Goal: Transaction & Acquisition: Purchase product/service

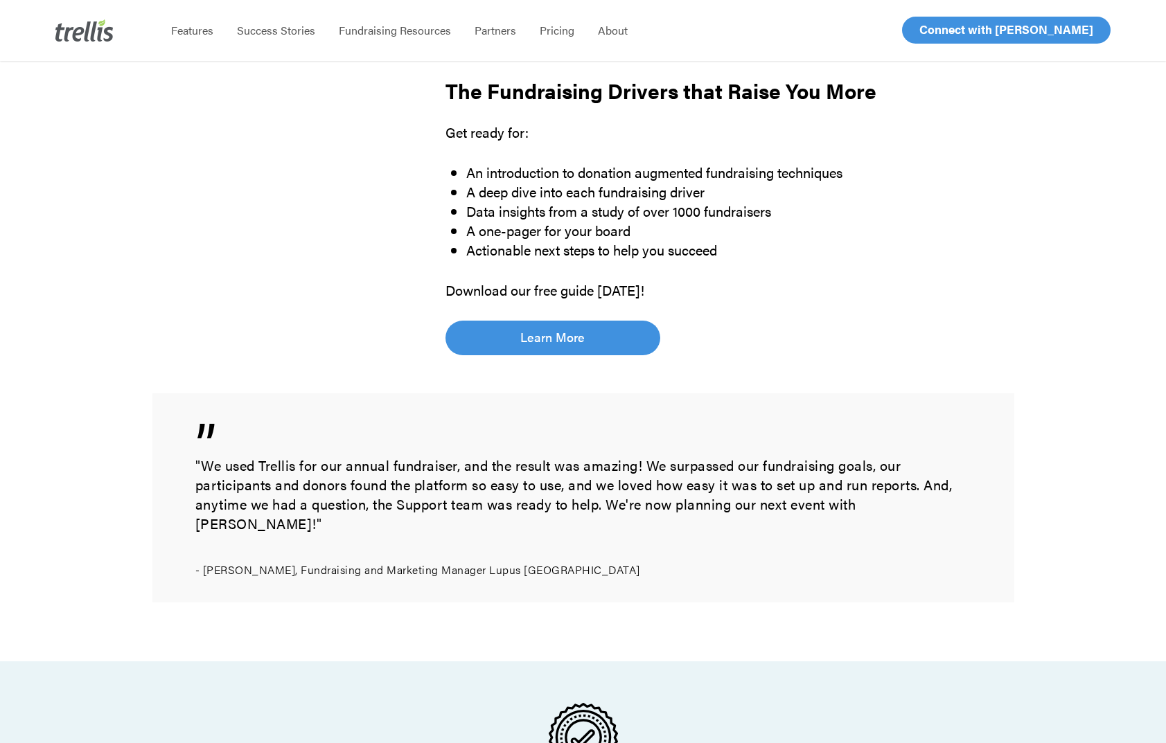
scroll to position [853, 0]
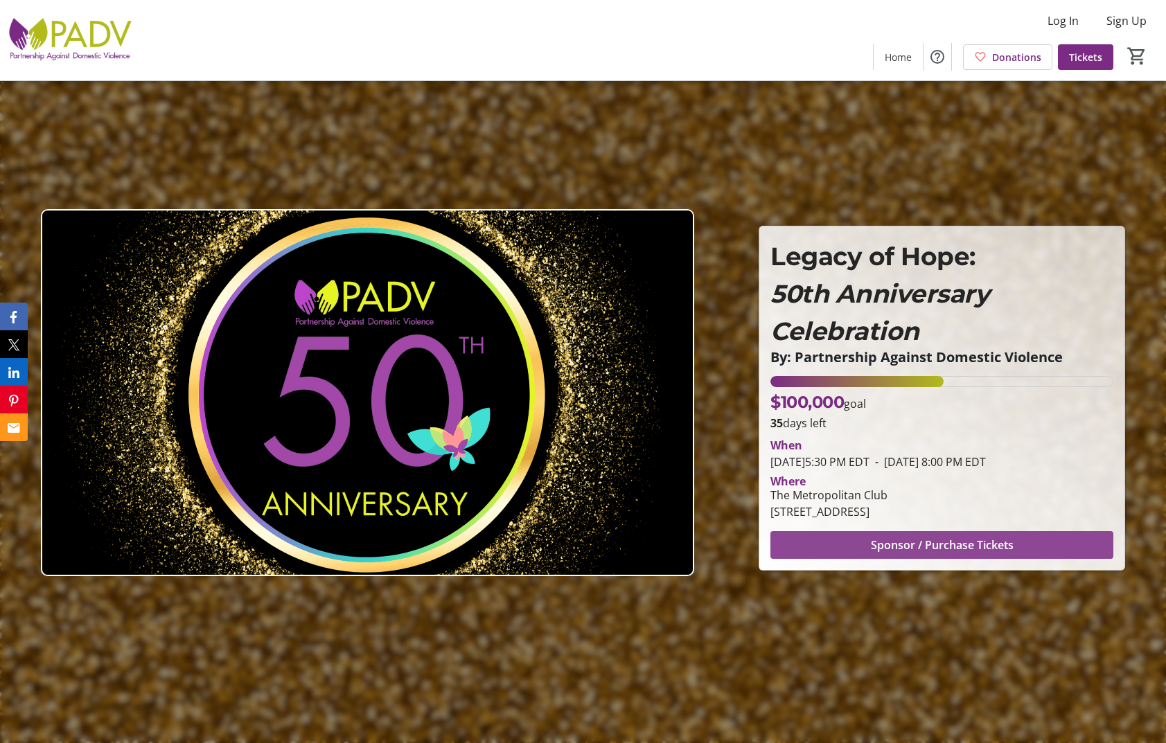
click at [860, 548] on span at bounding box center [941, 545] width 343 height 33
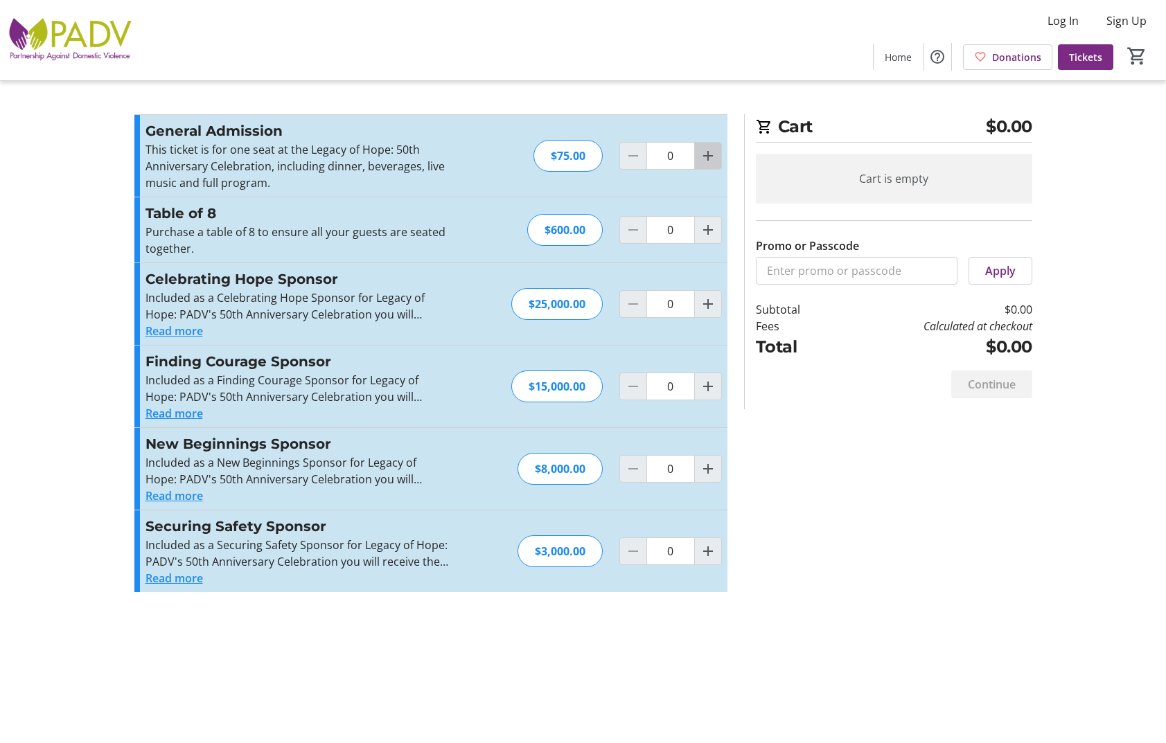
click at [708, 157] on mat-icon "Increment by one" at bounding box center [708, 156] width 17 height 17
type input "1"
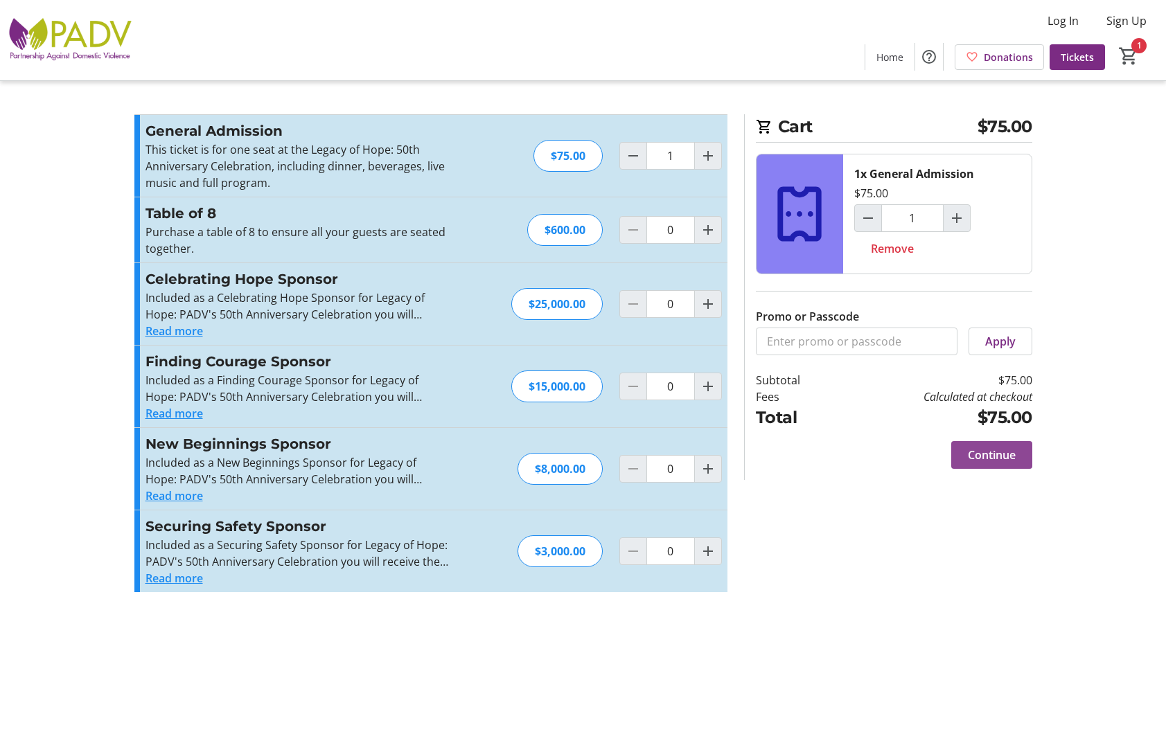
click at [980, 454] on span "Continue" at bounding box center [992, 455] width 48 height 17
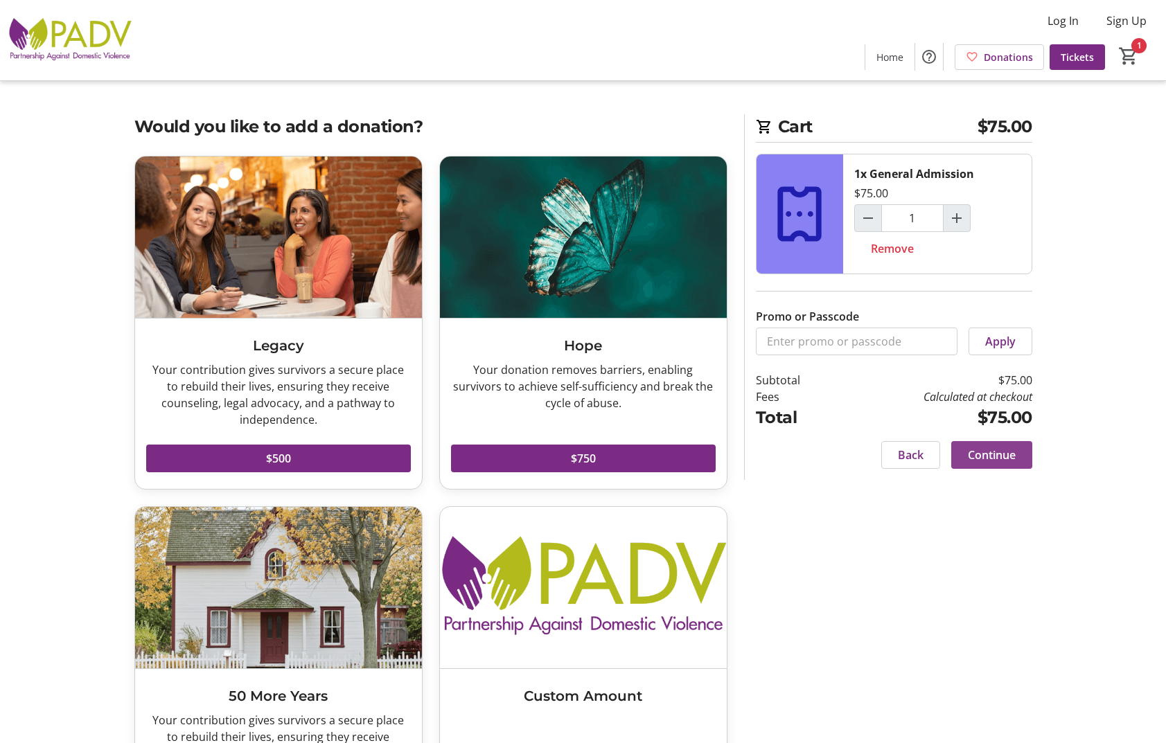
click at [982, 451] on span "Continue" at bounding box center [992, 455] width 48 height 17
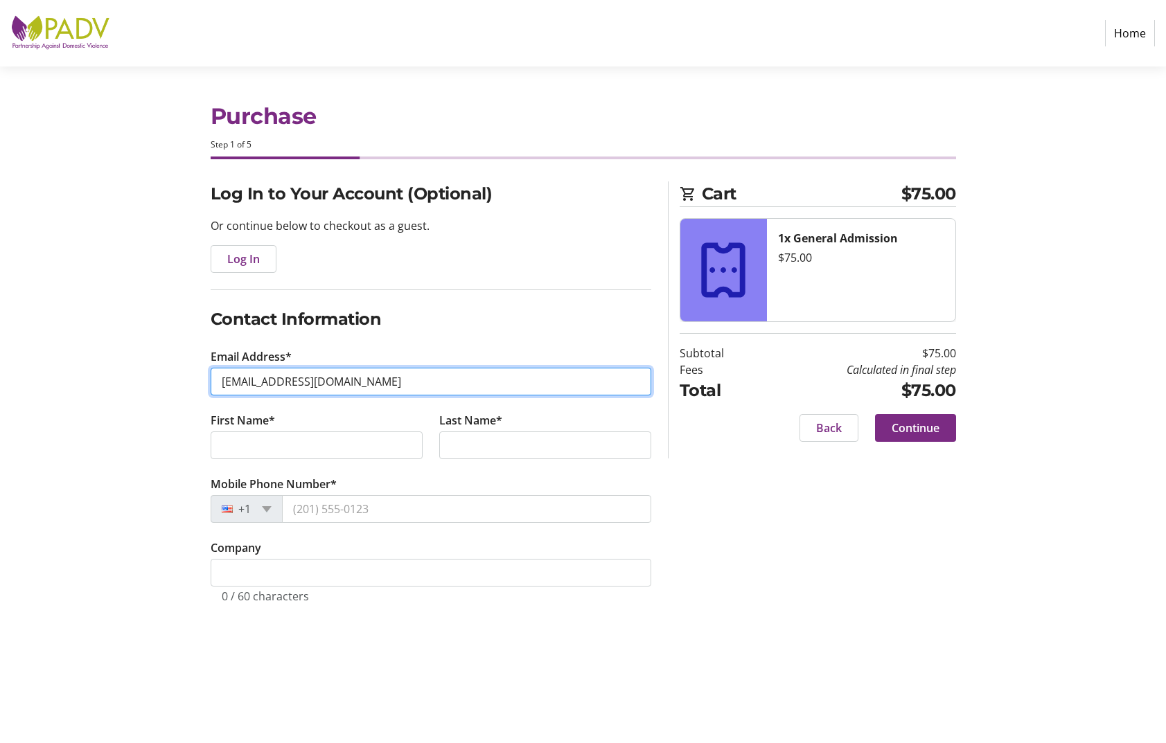
type input "lesliemunson13@gmail.com"
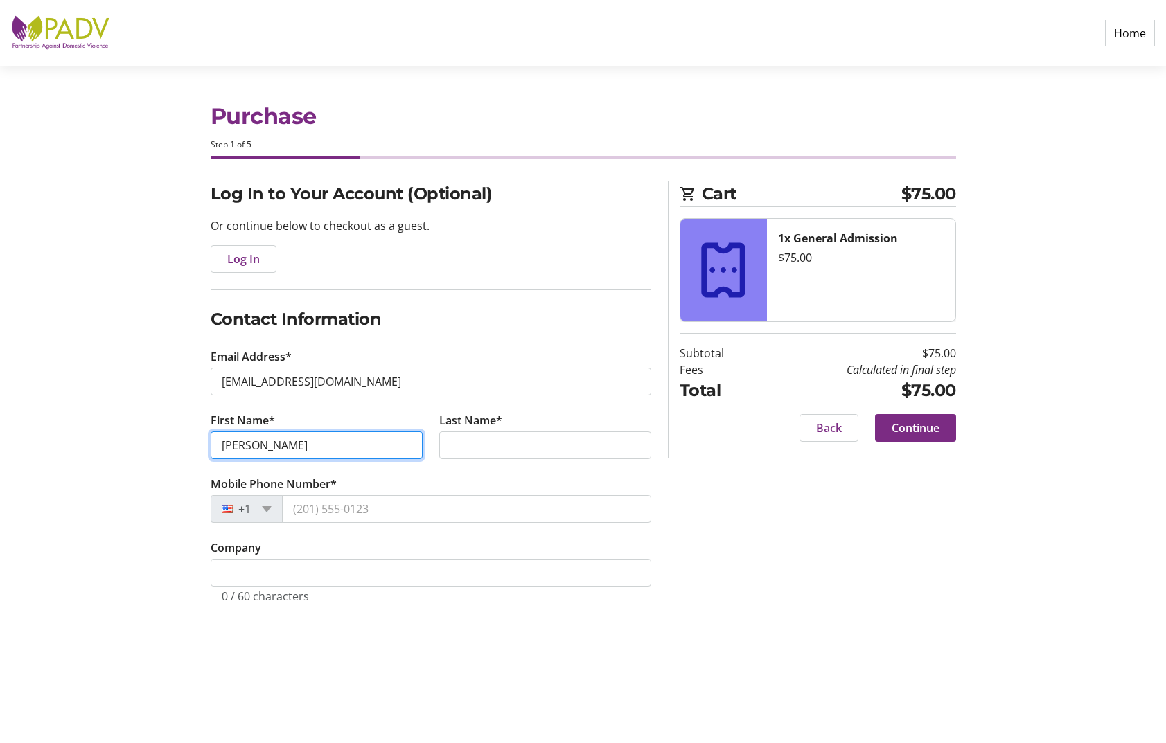
type input "Leslie"
type input "Munson"
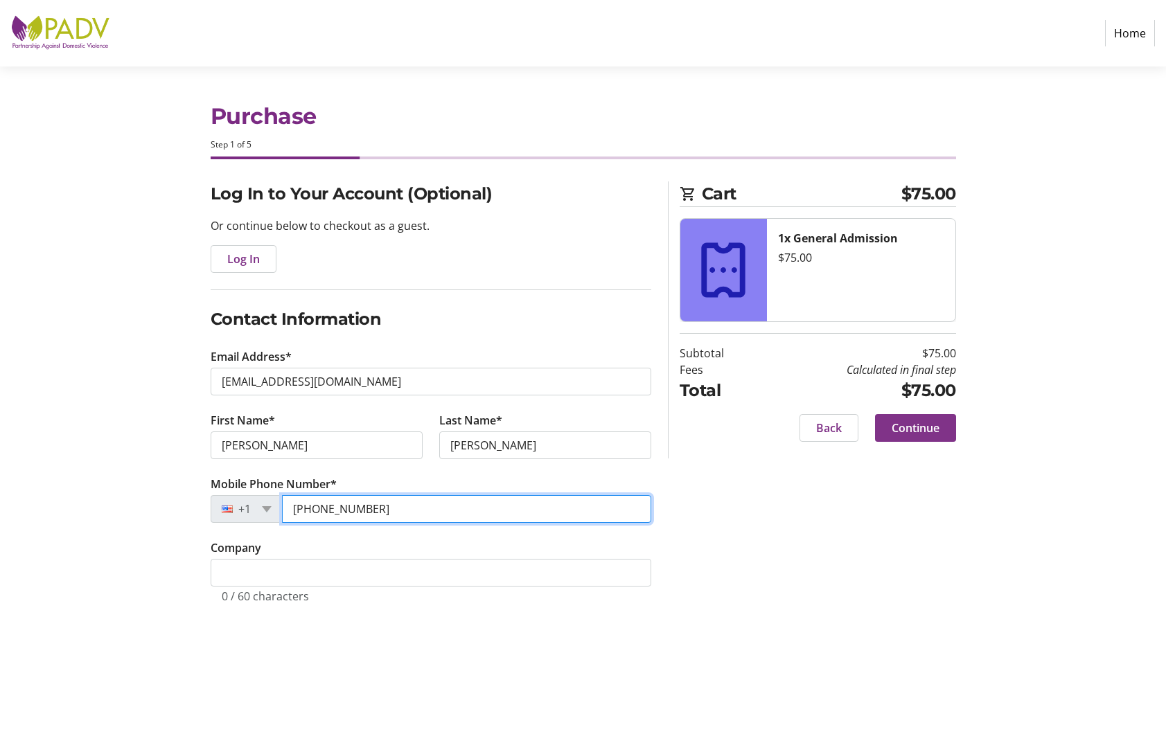
type input "(404) 401-7172"
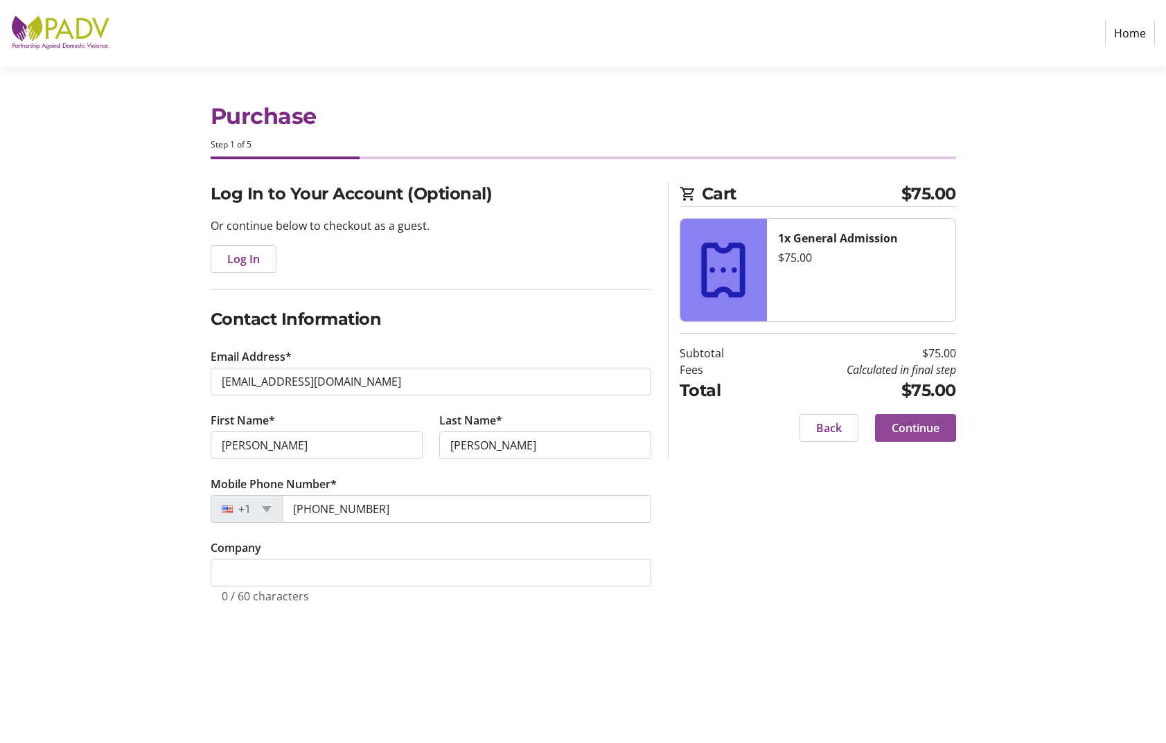
click at [922, 429] on span "Continue" at bounding box center [916, 428] width 48 height 17
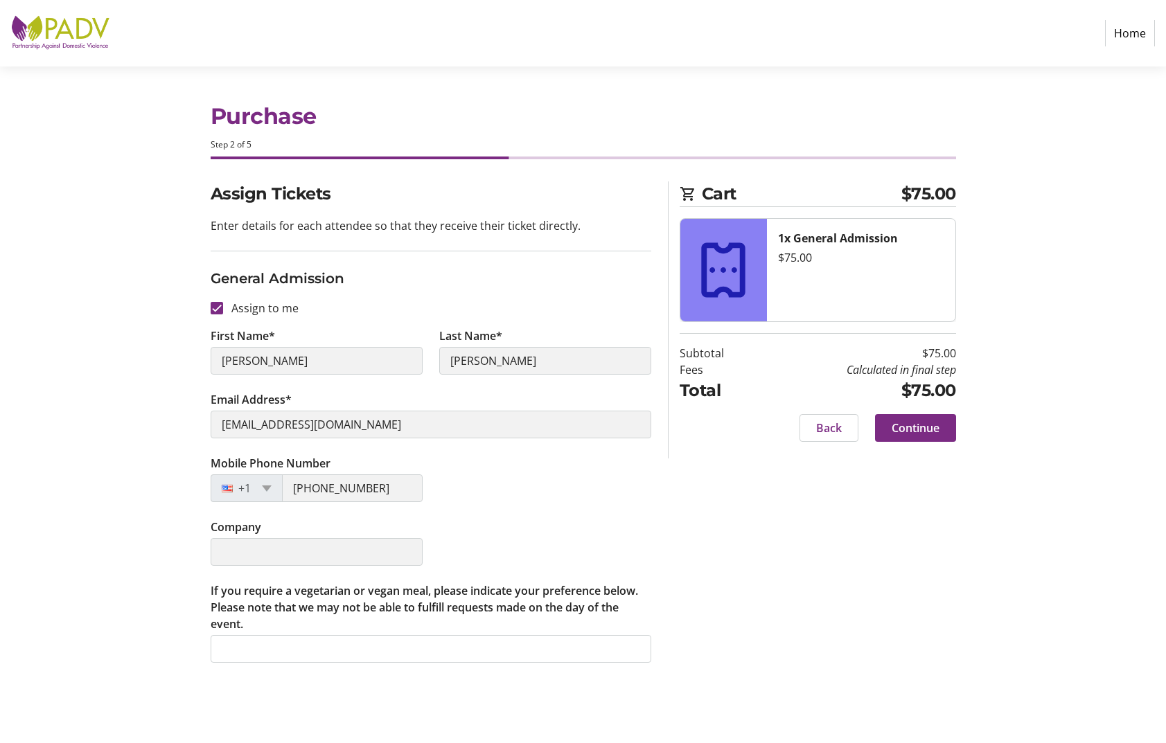
click at [927, 430] on span "Continue" at bounding box center [916, 428] width 48 height 17
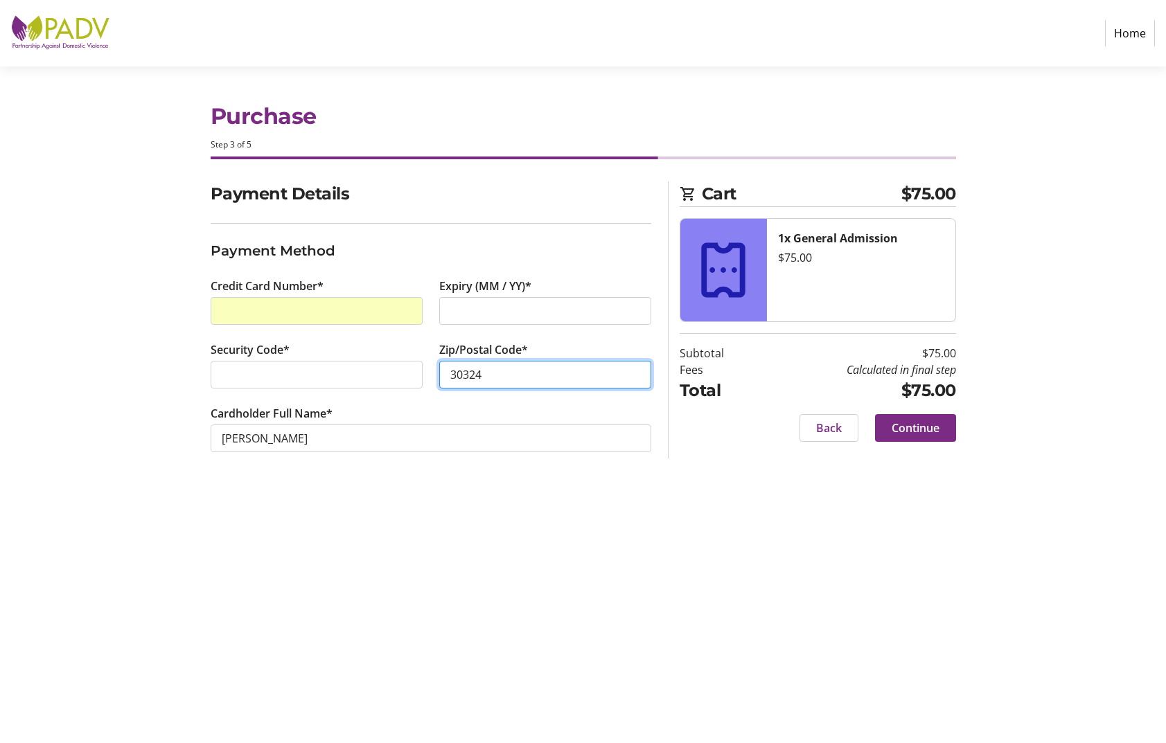
type input "30324"
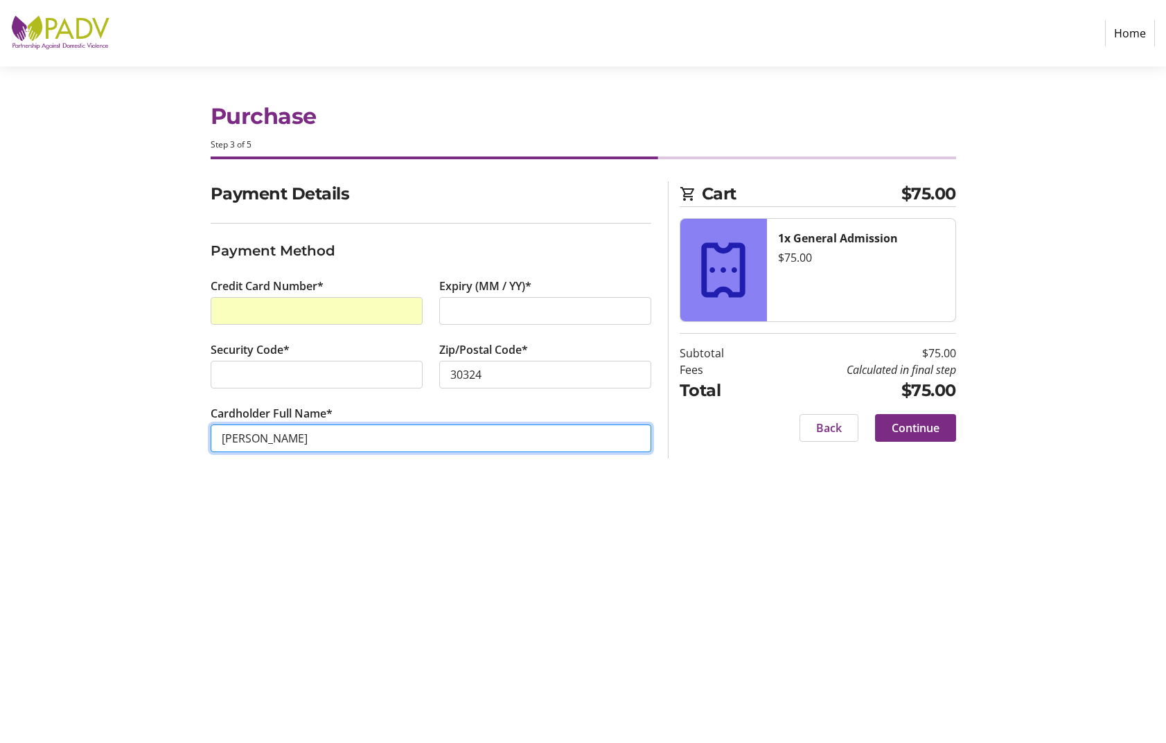
click at [253, 438] on input "Leslie Munson" at bounding box center [431, 439] width 441 height 28
type input "Leslie W Munson"
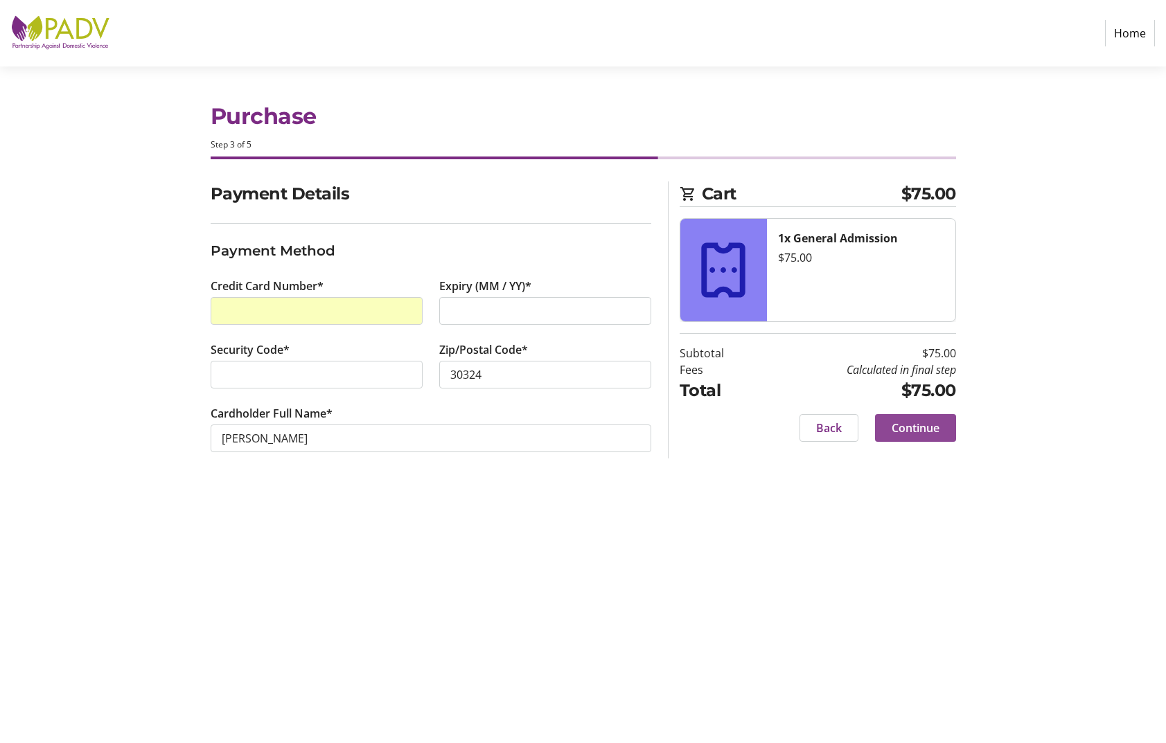
click at [903, 434] on span "Continue" at bounding box center [916, 428] width 48 height 17
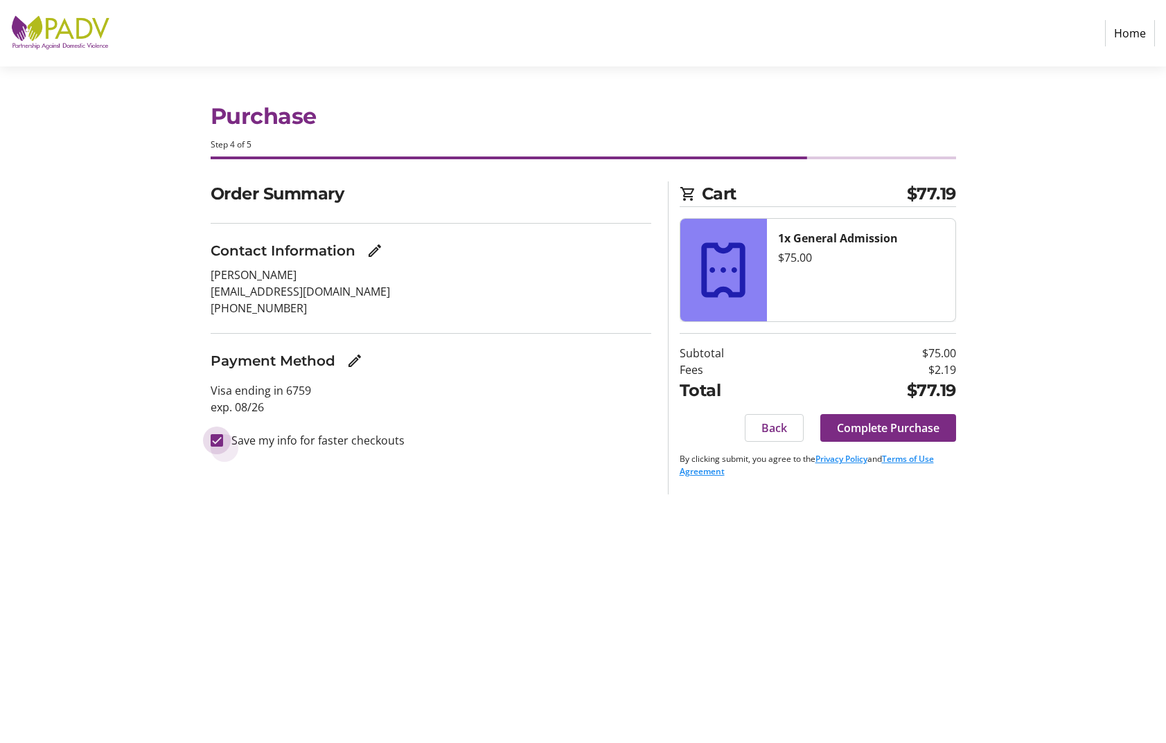
click at [217, 441] on input "Save my info for faster checkouts" at bounding box center [217, 440] width 12 height 12
checkbox input "false"
click at [865, 431] on span "Complete Purchase" at bounding box center [888, 428] width 103 height 17
